Goal: Information Seeking & Learning: Learn about a topic

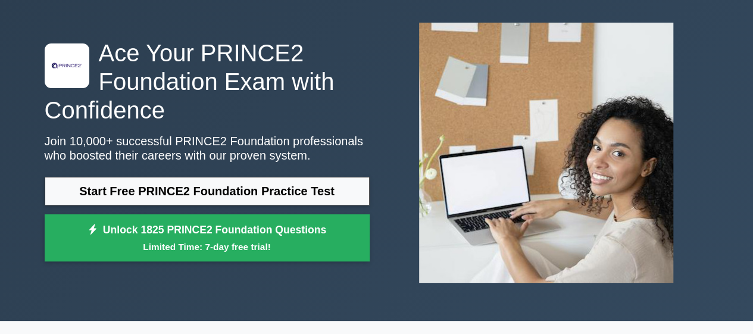
scroll to position [58, 0]
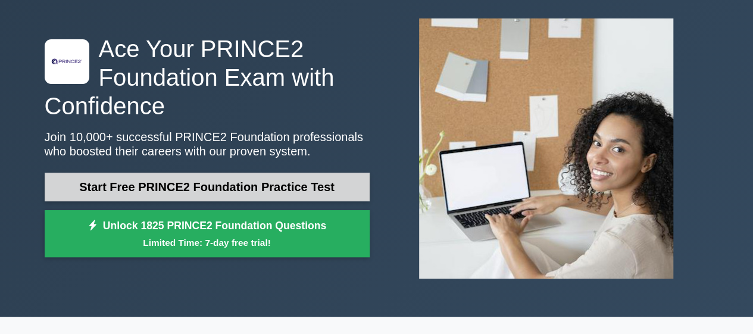
click at [268, 191] on link "Start Free PRINCE2 Foundation Practice Test" at bounding box center [207, 187] width 325 height 29
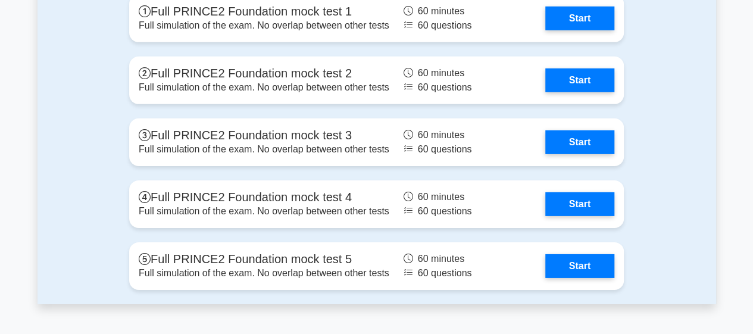
scroll to position [1835, 0]
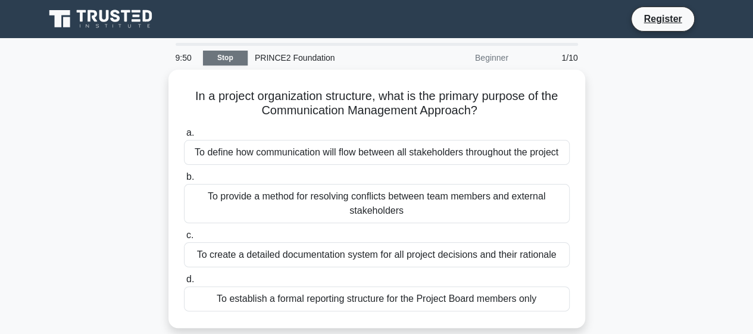
click at [227, 61] on link "Stop" at bounding box center [225, 58] width 45 height 15
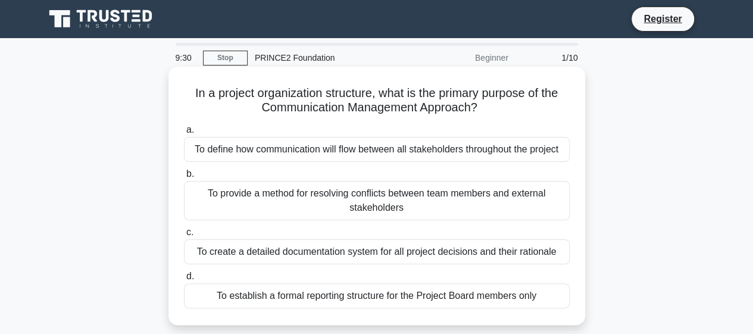
click at [262, 153] on div "To define how communication will flow between all stakeholders throughout the p…" at bounding box center [377, 149] width 386 height 25
click at [184, 134] on input "a. To define how communication will flow between all stakeholders throughout th…" at bounding box center [184, 130] width 0 height 8
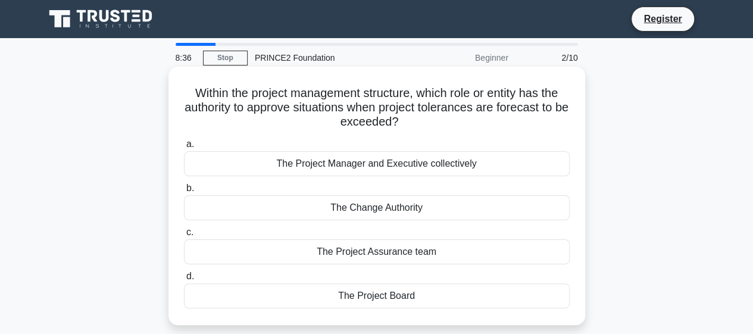
click at [401, 293] on div "The Project Board" at bounding box center [377, 295] width 386 height 25
click at [184, 280] on input "d. The Project Board" at bounding box center [184, 276] width 0 height 8
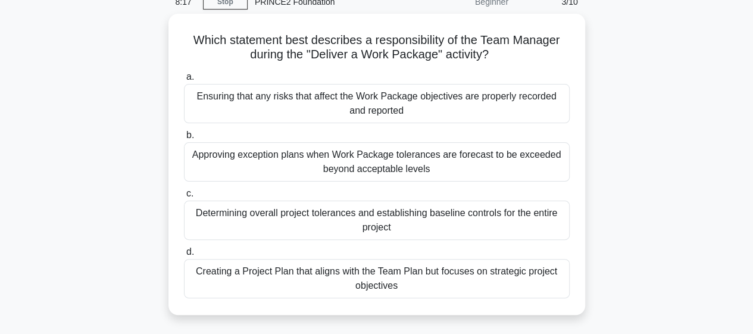
scroll to position [58, 0]
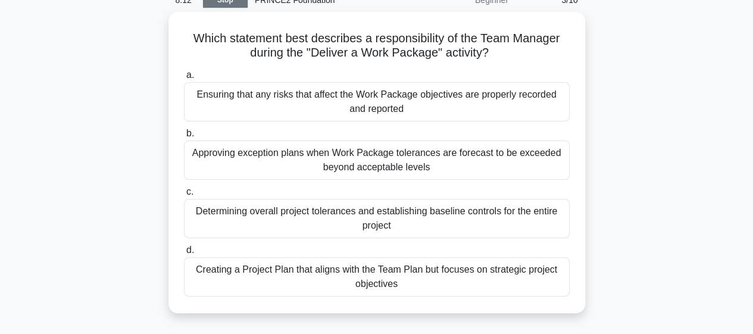
click at [226, 5] on link "Stop" at bounding box center [225, 0] width 45 height 15
